Goal: Task Accomplishment & Management: Use online tool/utility

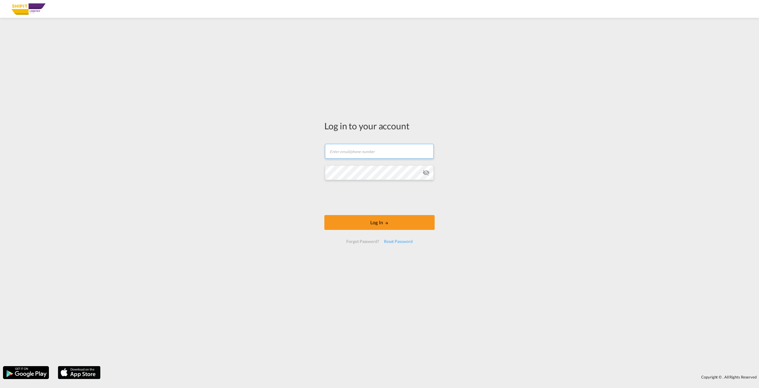
type input "[EMAIL_ADDRESS][DOMAIN_NAME]"
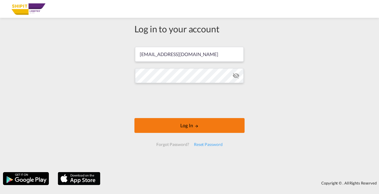
click at [196, 127] on md-icon "LOGIN" at bounding box center [197, 126] width 4 height 4
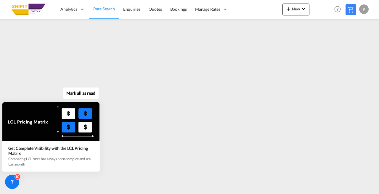
click at [90, 95] on button "Mark all as read" at bounding box center [81, 93] width 36 height 12
